Goal: Task Accomplishment & Management: Manage account settings

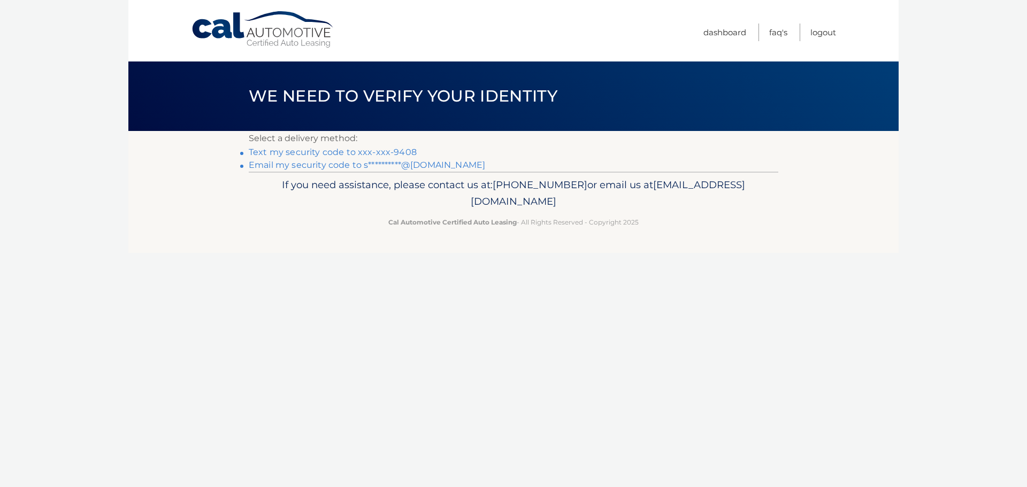
click at [319, 152] on link "Text my security code to xxx-xxx-9408" at bounding box center [333, 152] width 168 height 10
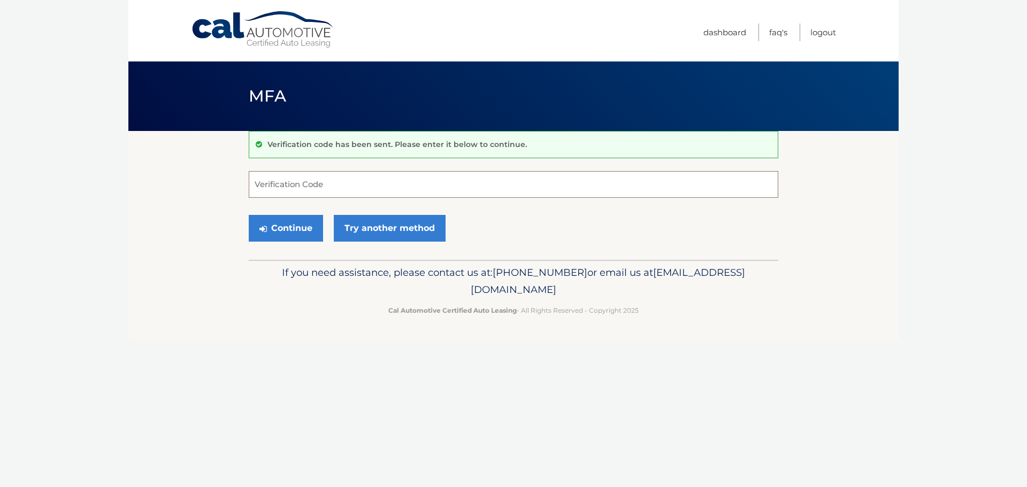
click at [326, 181] on input "Verification Code" at bounding box center [513, 184] width 529 height 27
type input "717695"
click at [301, 231] on button "Continue" at bounding box center [286, 228] width 74 height 27
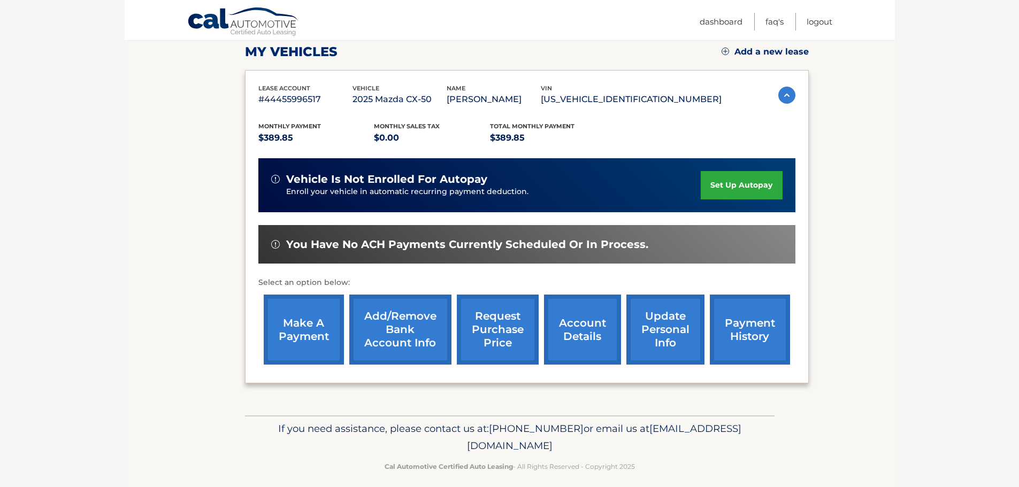
scroll to position [160, 0]
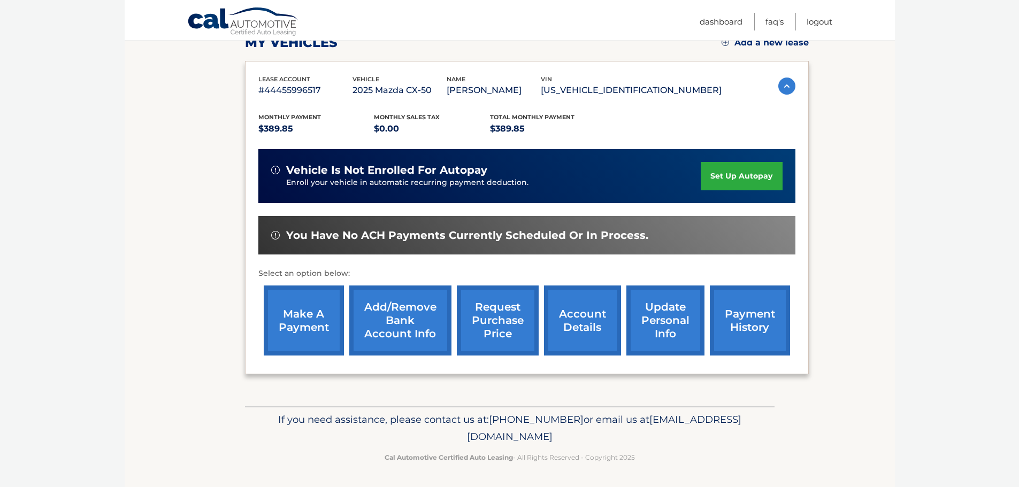
click at [293, 321] on link "make a payment" at bounding box center [304, 321] width 80 height 70
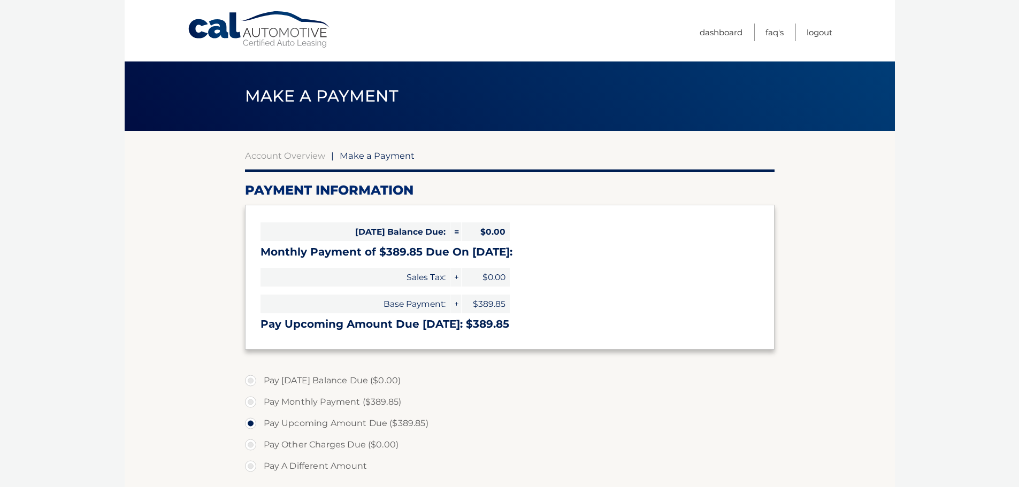
select select "NjBkZWVlNTktYzI1My00MDc5LWEyOTQtYjllMjc3YmYxY2Zk"
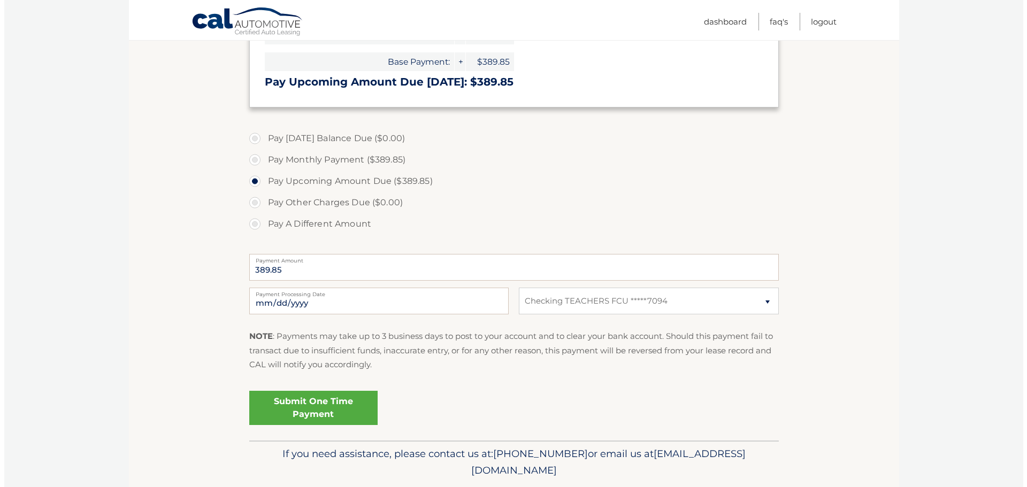
scroll to position [267, 0]
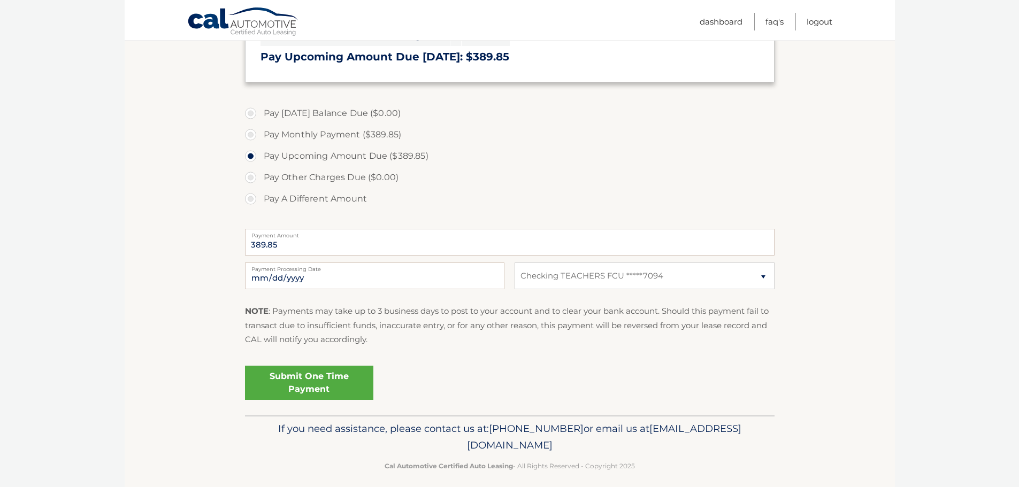
click at [317, 381] on link "Submit One Time Payment" at bounding box center [309, 383] width 128 height 34
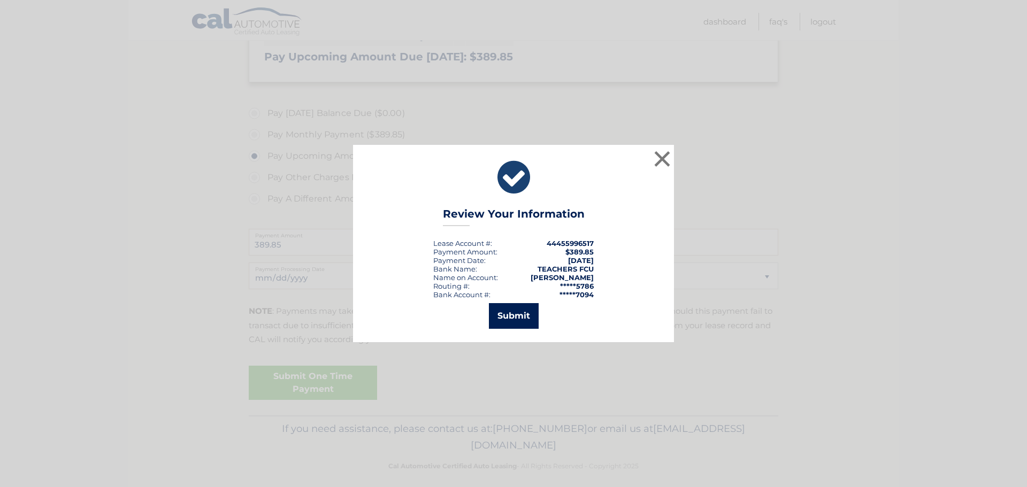
click at [511, 319] on button "Submit" at bounding box center [514, 316] width 50 height 26
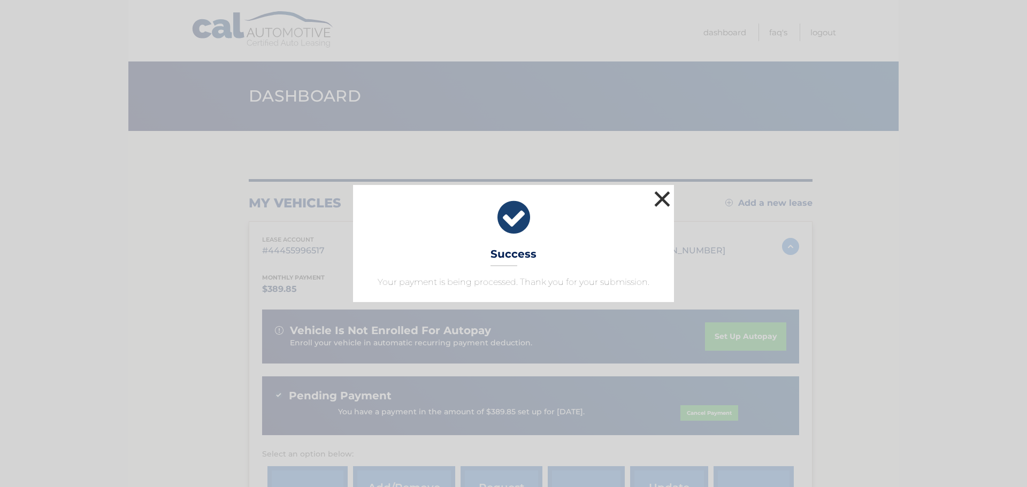
click at [659, 197] on button "×" at bounding box center [661, 198] width 21 height 21
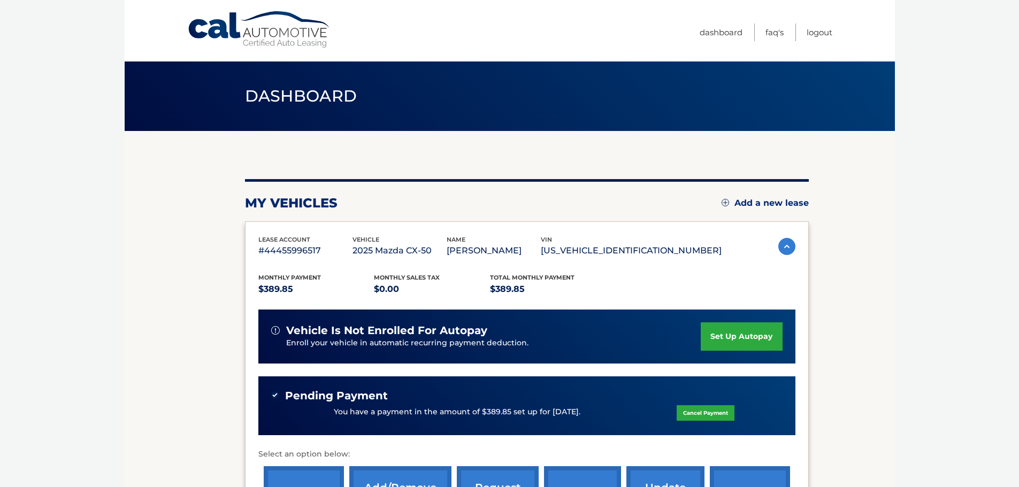
scroll to position [53, 0]
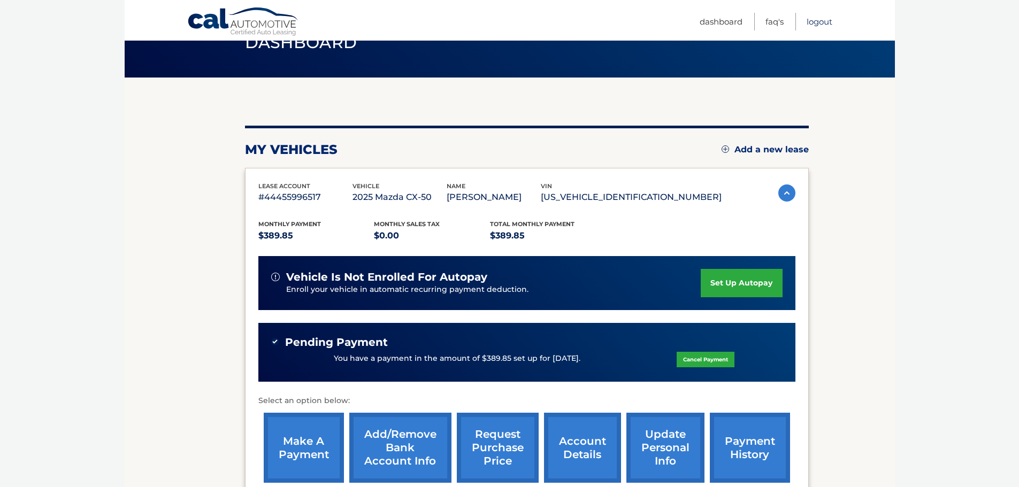
click at [811, 20] on link "Logout" at bounding box center [819, 22] width 26 height 18
